Goal: Information Seeking & Learning: Learn about a topic

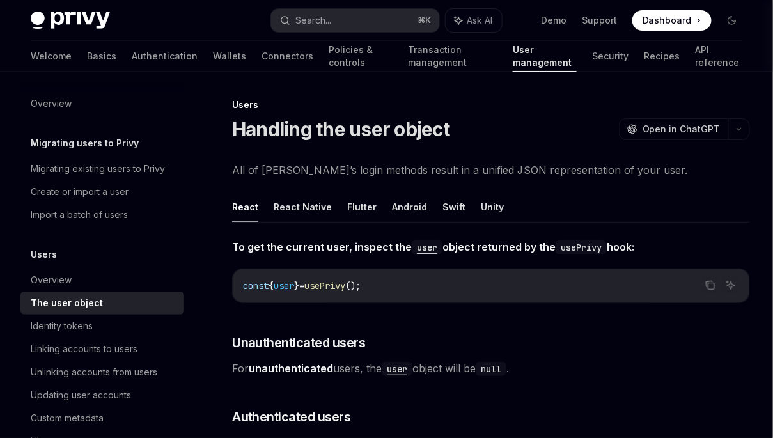
type textarea "*"
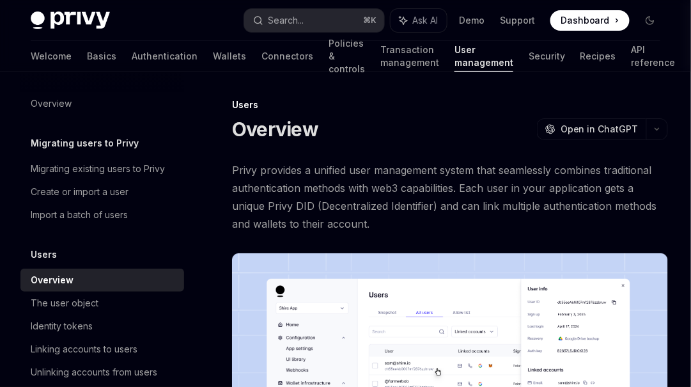
click at [374, 190] on span "Privy provides a unified user management system that seamlessly combines tradit…" at bounding box center [450, 197] width 436 height 72
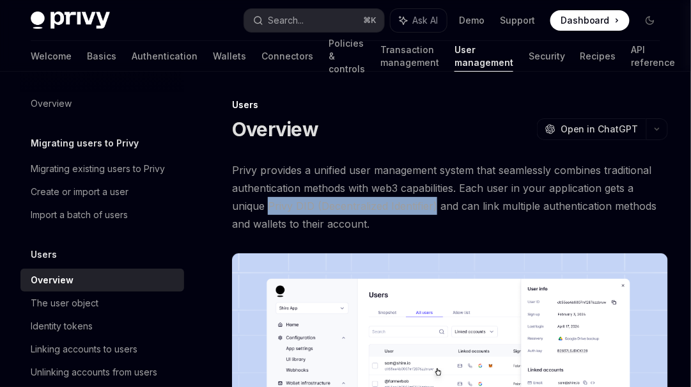
drag, startPoint x: 270, startPoint y: 205, endPoint x: 434, endPoint y: 205, distance: 164.3
click at [434, 205] on span "Privy provides a unified user management system that seamlessly combines tradit…" at bounding box center [450, 197] width 436 height 72
